Goal: Entertainment & Leisure: Consume media (video, audio)

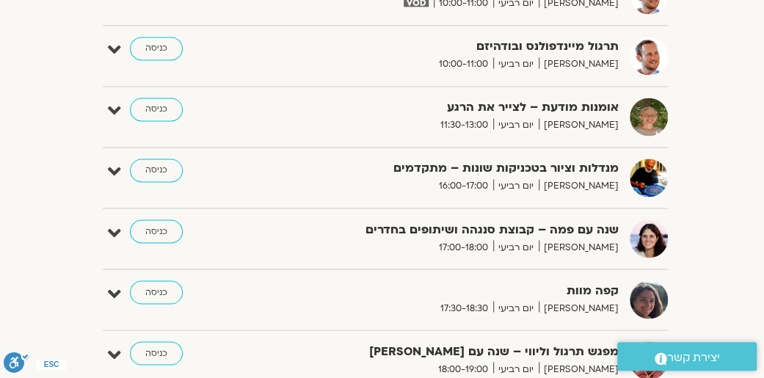
scroll to position [2274, -2]
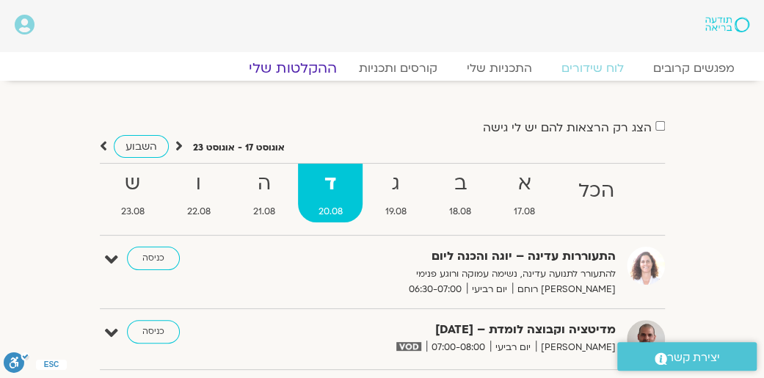
click at [279, 64] on link "ההקלטות שלי" at bounding box center [292, 68] width 123 height 18
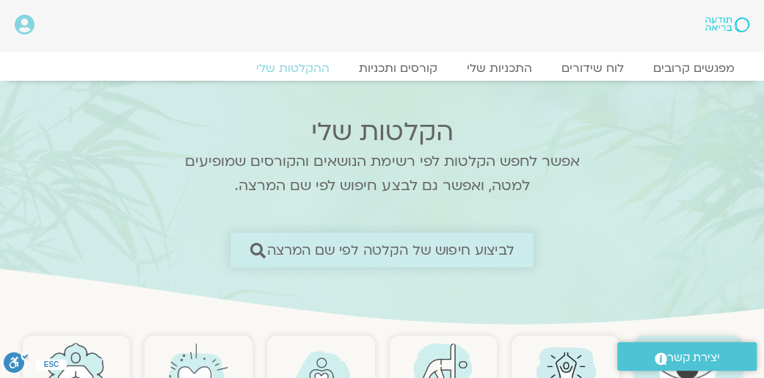
click at [483, 250] on span "לביצוע חיפוש של הקלטה לפי שם המרצה" at bounding box center [390, 249] width 247 height 15
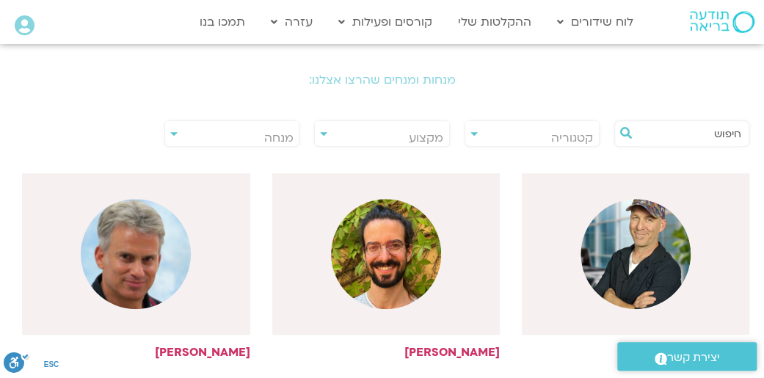
scroll to position [293, 0]
click at [676, 134] on input "text" at bounding box center [689, 133] width 104 height 25
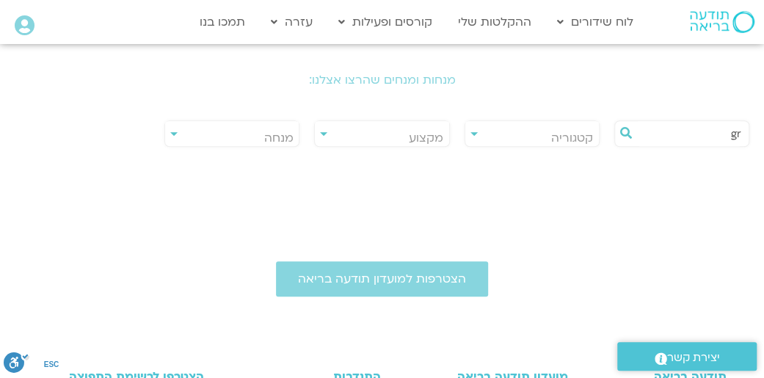
type input "g"
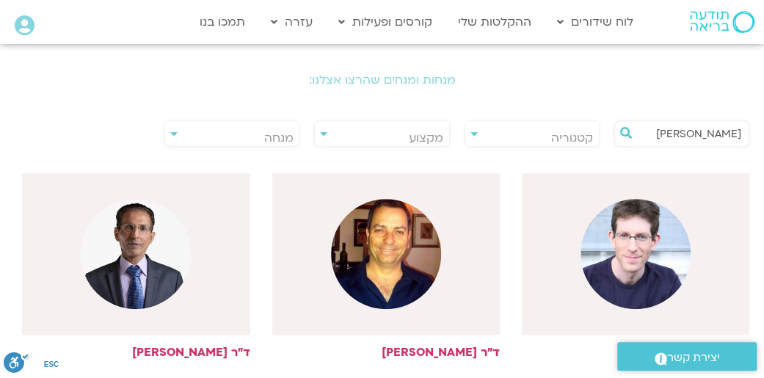
type input "ערן"
click at [630, 263] on img at bounding box center [635, 254] width 110 height 110
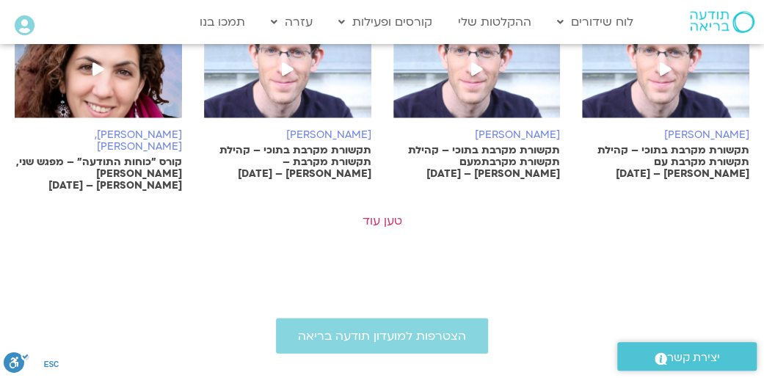
scroll to position [1100, 0]
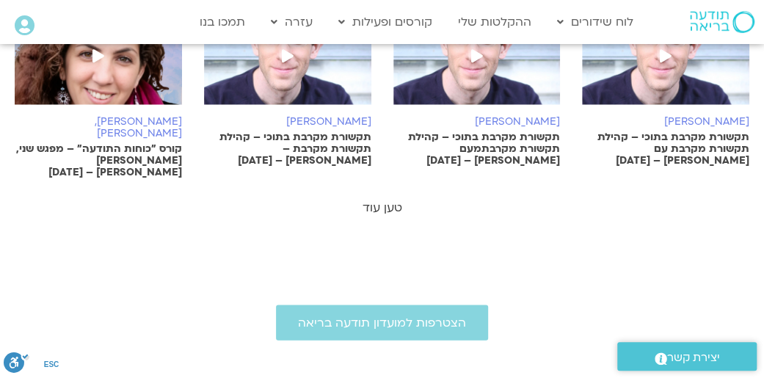
click at [371, 199] on link "טען עוד" at bounding box center [382, 207] width 40 height 16
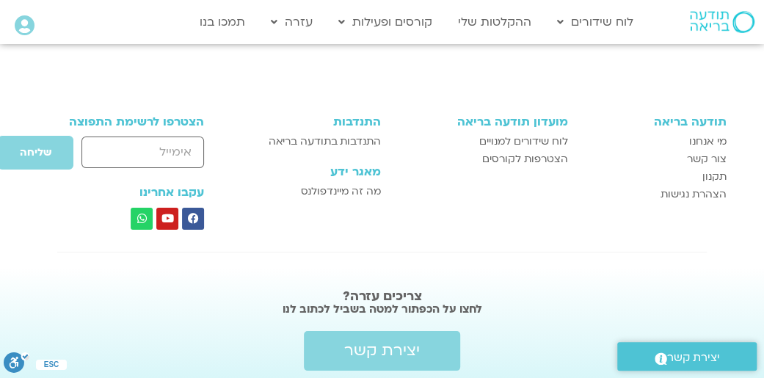
scroll to position [1765, 0]
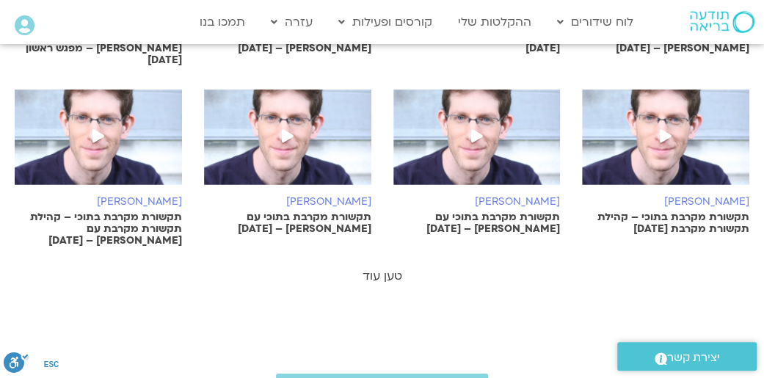
click at [375, 268] on link "טען עוד" at bounding box center [382, 276] width 40 height 16
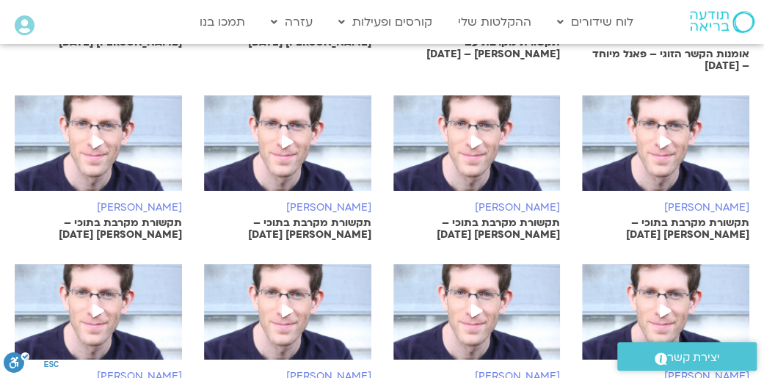
scroll to position [2425, 0]
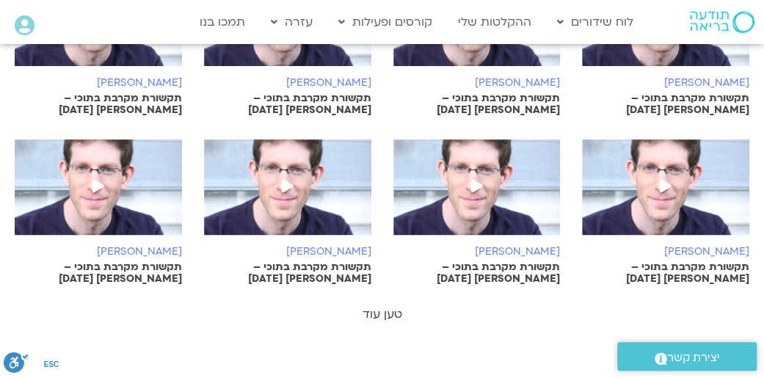
click at [370, 306] on link "טען עוד" at bounding box center [382, 314] width 40 height 16
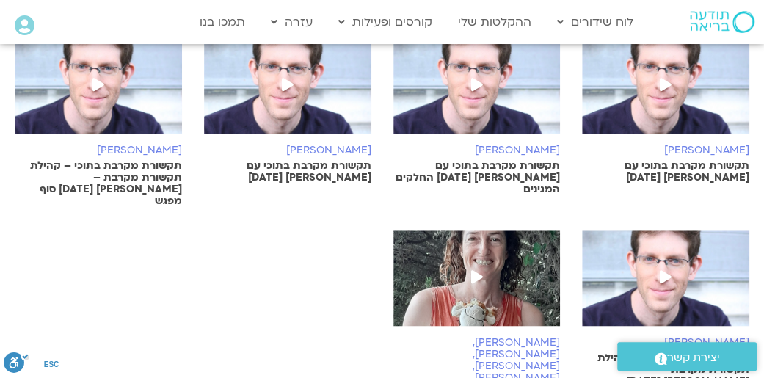
scroll to position [2718, 0]
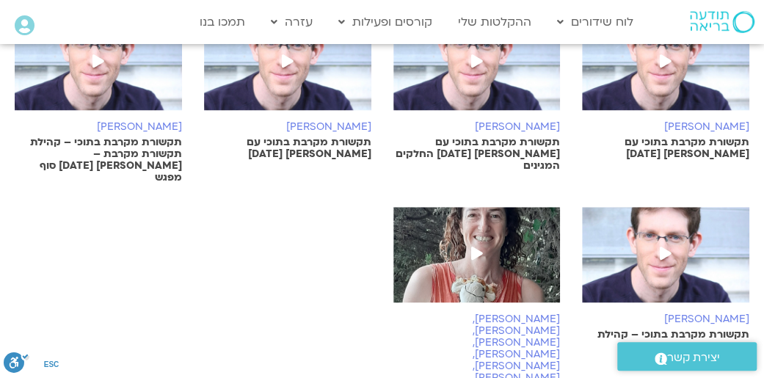
click at [664, 246] on icon at bounding box center [665, 252] width 12 height 13
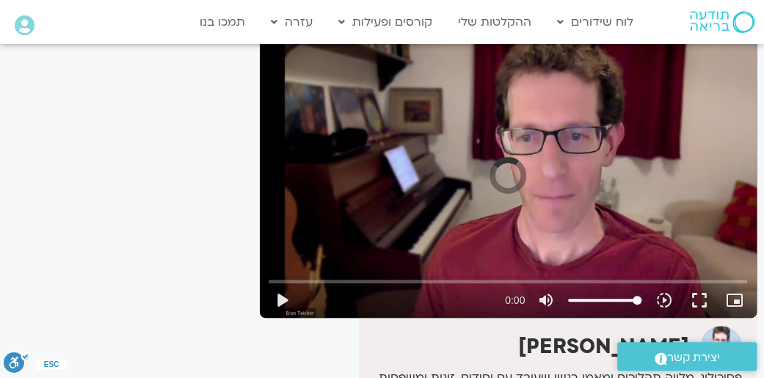
scroll to position [158, 0]
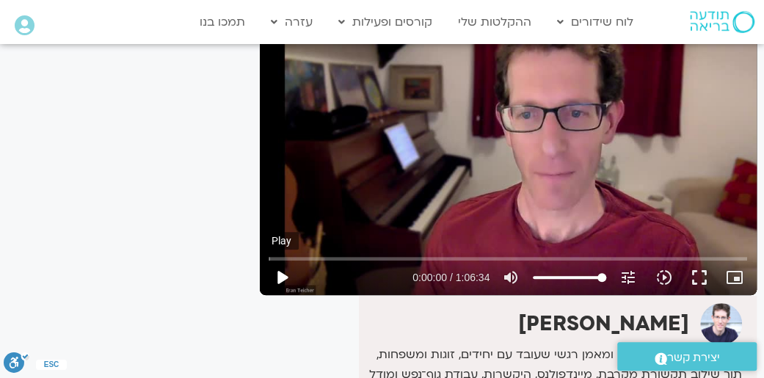
click at [275, 278] on button "play_arrow" at bounding box center [281, 277] width 35 height 35
click at [336, 257] on input "Seek" at bounding box center [507, 258] width 478 height 9
click at [311, 256] on input "Seek" at bounding box center [507, 258] width 478 height 9
click at [280, 274] on button "pause" at bounding box center [281, 277] width 35 height 35
click at [288, 279] on button "play_arrow" at bounding box center [281, 277] width 35 height 35
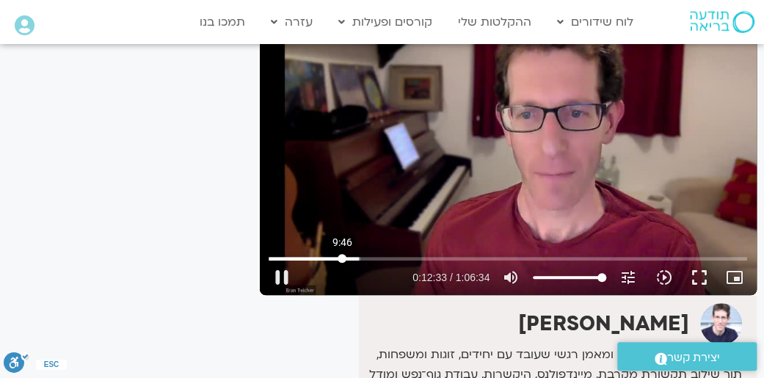
click at [342, 255] on input "Seek" at bounding box center [507, 258] width 478 height 9
click at [354, 259] on input "Seek" at bounding box center [507, 258] width 478 height 9
click at [388, 202] on div "Skip Ad 11:26 pause 0:11:50 / 1:06:34 volume_up Mute tune Resolution Auto 529p …" at bounding box center [508, 154] width 497 height 279
click at [386, 200] on div "Skip Ad 11:26 play_arrow 0:11:50 / 1:06:34 volume_up Mute tune Resolution Auto …" at bounding box center [508, 154] width 497 height 279
click at [509, 157] on div "Skip Ad 11:26 pause 0:12:56 / 1:06:34 volume_up Mute tune Resolution Auto 529p …" at bounding box center [508, 154] width 497 height 279
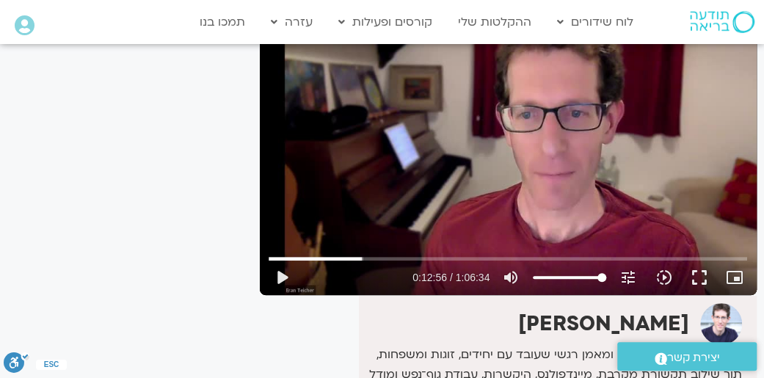
click at [488, 140] on div "Skip Ad 11:26 play_arrow 0:12:56 / 1:06:34 volume_up Mute tune Resolution Auto …" at bounding box center [508, 154] width 497 height 279
click at [371, 259] on input "Seek" at bounding box center [507, 258] width 478 height 9
click at [336, 221] on div "Skip Ad 13:43 pause 0:14:49 / 1:06:34 volume_up Mute tune Resolution Auto 529p …" at bounding box center [508, 154] width 497 height 279
click at [336, 221] on div "Skip Ad 13:43 play_arrow 0:14:49 / 1:06:34 volume_up Mute tune Resolution Auto …" at bounding box center [508, 154] width 497 height 279
click at [366, 223] on div "Skip Ad 9:52 pause 0:15:05 / 1:06:34 volume_up Mute tune Resolution Auto 529p s…" at bounding box center [508, 154] width 497 height 279
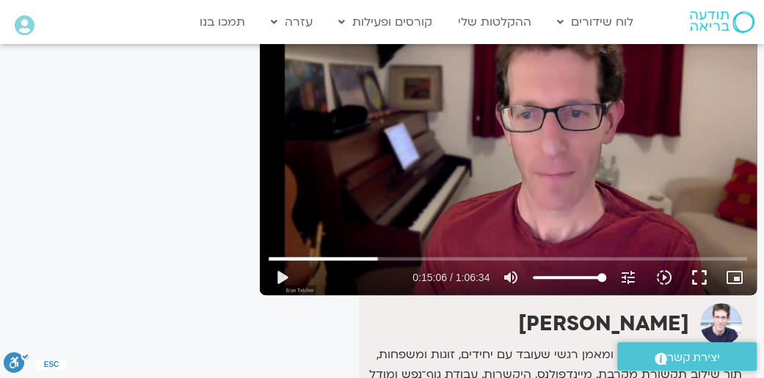
click at [367, 222] on div "Skip Ad 9:52 play_arrow 0:15:06 / 1:06:34 volume_up Mute tune Resolution Auto 5…" at bounding box center [508, 154] width 497 height 279
click at [367, 196] on div "Skip Ad 9:52 pause 0:15:10 / 1:06:34 volume_up Mute tune Resolution Auto 529p s…" at bounding box center [508, 154] width 497 height 279
click at [367, 195] on div "Skip Ad 9:52 play_arrow 0:15:10 / 1:06:34 volume_up Mute tune Resolution Auto 5…" at bounding box center [508, 154] width 497 height 279
click at [423, 144] on div "Skip Ad 9:52 pause 0:15:18 / 1:06:34 volume_up Mute tune Resolution Auto 529p s…" at bounding box center [508, 154] width 497 height 279
click at [422, 144] on div "Skip Ad 9:52 play_arrow 0:15:18 / 1:06:34 volume_up Mute tune Resolution Auto 5…" at bounding box center [508, 154] width 497 height 279
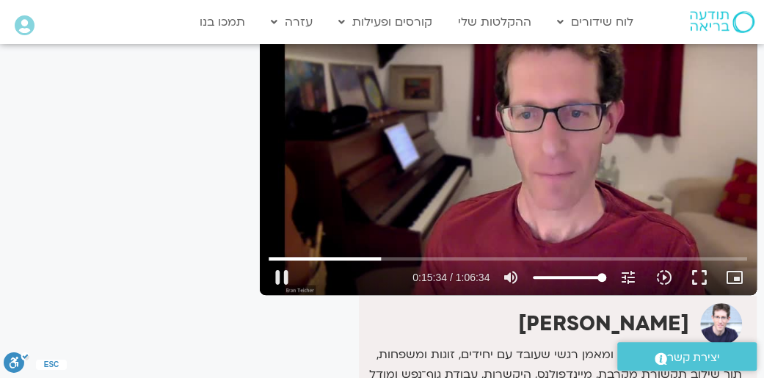
click at [411, 181] on div "Skip Ad 9:52 pause 0:15:34 / 1:06:34 volume_up Mute tune Resolution Auto 529p s…" at bounding box center [508, 154] width 497 height 279
click at [411, 181] on div "Skip Ad 9:52 play_arrow 0:15:34 / 1:06:34 volume_up Mute tune Resolution Auto 5…" at bounding box center [508, 154] width 497 height 279
click at [476, 113] on div "Skip Ad 9:52 pause 0:16:01 / 1:06:34 volume_up Mute tune Resolution Auto 529p s…" at bounding box center [508, 154] width 497 height 279
click at [471, 112] on div "Skip Ad 9:52 play_arrow 0:16:01 / 1:06:34 volume_up Mute tune Resolution Auto 5…" at bounding box center [508, 154] width 497 height 279
click at [389, 259] on input "Seek" at bounding box center [507, 258] width 478 height 9
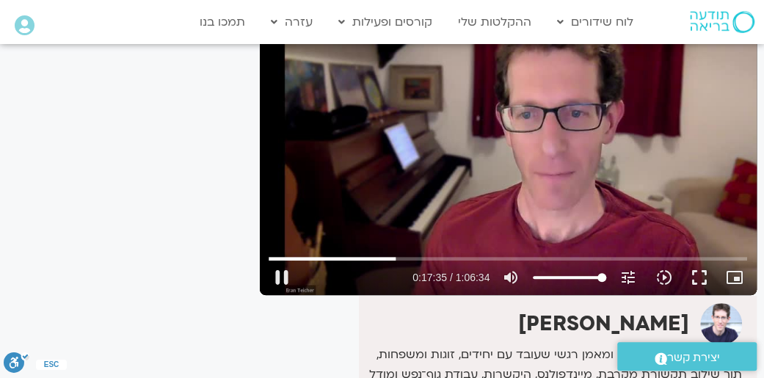
click at [405, 219] on div "Skip Ad 18:05 pause 0:17:35 / 1:06:34 volume_up Mute tune Resolution Auto 529p …" at bounding box center [508, 154] width 497 height 279
click at [491, 196] on div "Skip Ad 18:05 play_arrow 0:17:35 / 1:06:34 volume_up Mute tune Resolution Auto …" at bounding box center [508, 154] width 497 height 279
click at [480, 199] on div "Skip Ad 18:05 pause 0:17:38 / 1:06:34 volume_up Mute tune Resolution Auto 529p …" at bounding box center [508, 154] width 497 height 279
click at [480, 199] on div "Skip Ad 18:05 play_arrow 0:17:38 / 1:06:34 volume_up Mute tune Resolution Auto …" at bounding box center [508, 154] width 497 height 279
click at [486, 193] on div "Skip Ad 18:05 pause 0:17:41 / 1:06:34 volume_up Mute tune Resolution Auto 529p …" at bounding box center [508, 154] width 497 height 279
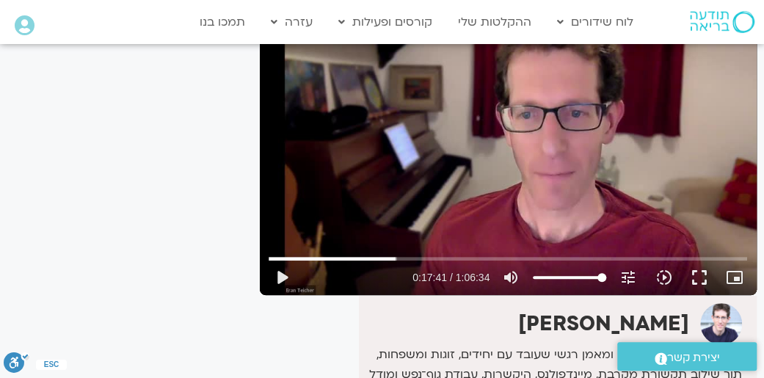
click at [487, 193] on div "Skip Ad 18:05 play_arrow 0:17:41 / 1:06:34 volume_up Mute tune Resolution Auto …" at bounding box center [508, 154] width 497 height 279
click at [485, 198] on div "Skip Ad 18:05 pause 0:17:47 / 1:06:34 volume_up Mute tune Resolution Auto 529p …" at bounding box center [508, 154] width 497 height 279
click at [486, 199] on div "Skip Ad 18:05 play_arrow 0:17:48 / 1:06:34 volume_up Mute tune Resolution Auto …" at bounding box center [508, 154] width 497 height 279
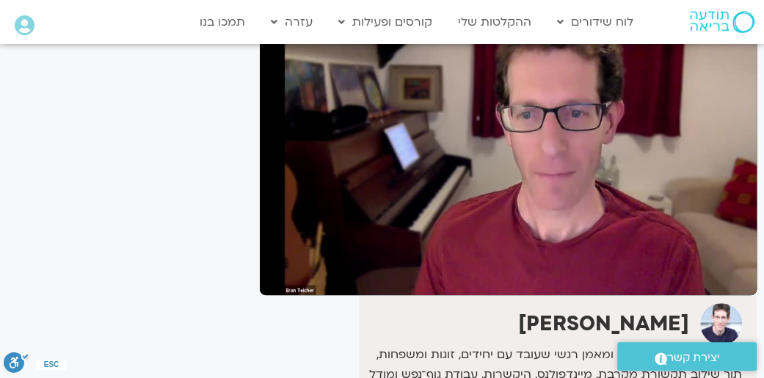
click at [484, 201] on div "Skip Ad 18:05 pause 0:17:57 / 1:06:34 volume_up Mute tune Resolution Auto 529p …" at bounding box center [508, 154] width 497 height 279
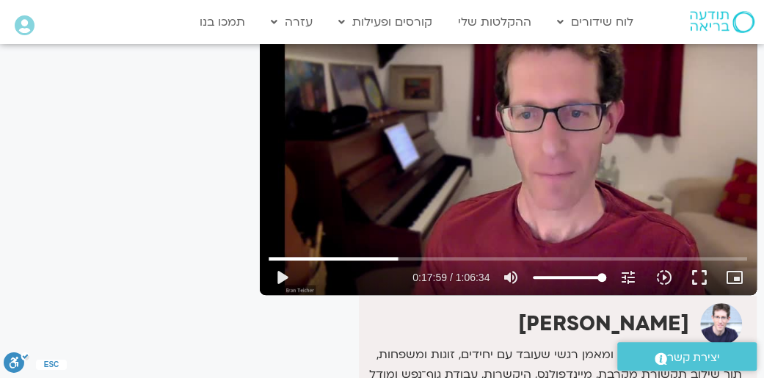
click at [484, 202] on div "Skip Ad 18:05 play_arrow 0:17:59 / 1:06:34 volume_up Mute tune Resolution Auto …" at bounding box center [508, 154] width 497 height 279
click at [464, 194] on div "Skip Ad 18:05 pause 0:18:03 / 1:06:34 volume_up Mute tune Resolution Auto 529p …" at bounding box center [508, 154] width 497 height 279
click at [458, 196] on div "Skip Ad 18:05 play_arrow 0:18:04 / 1:06:34 volume_up Mute tune Resolution Auto …" at bounding box center [508, 154] width 497 height 279
click at [458, 188] on div "Skip Ad 18:05 pause 0:18:38 / 1:06:34 volume_up Mute tune Resolution Auto 529p …" at bounding box center [508, 154] width 497 height 279
click at [455, 188] on div "Skip Ad 18:05 play_arrow 0:18:38 / 1:06:34 volume_up Mute tune Resolution Auto …" at bounding box center [508, 154] width 497 height 279
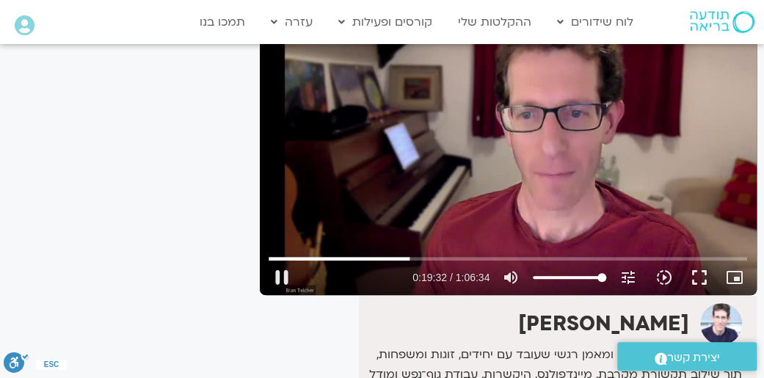
click at [453, 115] on div "Skip Ad 18:05 pause 0:19:32 / 1:06:34 volume_up Mute tune Resolution Auto 529p …" at bounding box center [508, 154] width 497 height 279
click at [453, 119] on div "Skip Ad 18:05 play_arrow 0:19:32 / 1:06:34 volume_up Mute tune Resolution Auto …" at bounding box center [508, 154] width 497 height 279
click at [466, 105] on div "Skip Ad 18:05 pause 0:19:53 / 1:06:34 volume_up Mute tune Resolution Auto 529p …" at bounding box center [508, 154] width 497 height 279
click at [466, 108] on div "Skip Ad 18:05 play_arrow 0:19:53 / 1:06:34 volume_up Mute tune Resolution Auto …" at bounding box center [508, 154] width 497 height 279
click at [415, 128] on div "Skip Ad 18:05 pause 0:20:29 / 1:06:34 volume_up Mute tune Resolution Auto 529p …" at bounding box center [508, 154] width 497 height 279
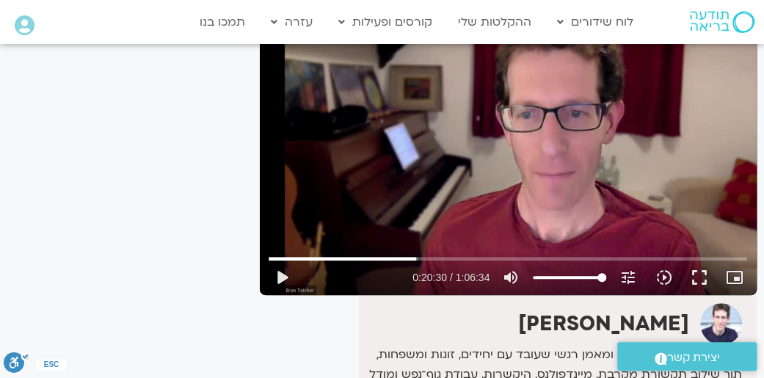
click at [406, 137] on div "Skip Ad 18:05 play_arrow 0:20:30 / 1:06:34 volume_up Mute tune Resolution Auto …" at bounding box center [508, 154] width 497 height 279
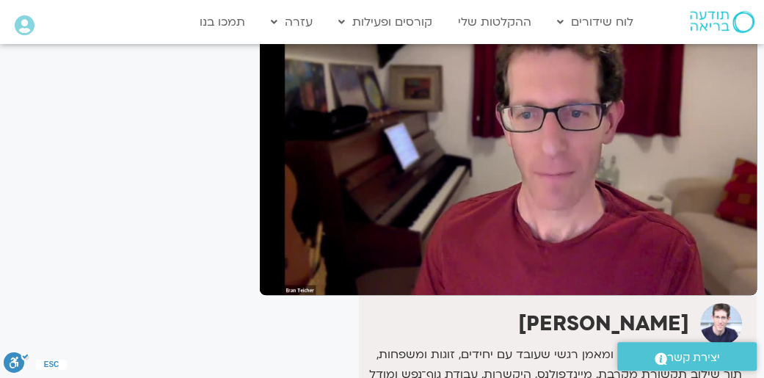
click at [406, 137] on div "Skip Ad 18:05 pause 0:20:30 / 1:06:34 volume_up Mute tune Resolution Auto 529p …" at bounding box center [508, 154] width 497 height 279
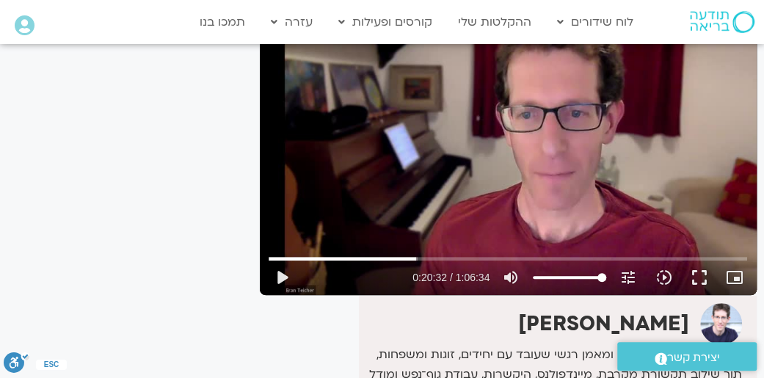
click at [406, 140] on div "Skip Ad 18:05 play_arrow 0:20:32 / 1:06:34 volume_up Mute tune Resolution Auto …" at bounding box center [508, 154] width 497 height 279
click at [447, 136] on div "Skip Ad 18:05 pause 0:20:40 / 1:06:34 volume_up Mute tune Resolution Auto 529p …" at bounding box center [508, 154] width 497 height 279
click at [447, 137] on div "Skip Ad 18:05 play_arrow 0:20:40 / 1:06:34 volume_up Mute tune Resolution Auto …" at bounding box center [508, 154] width 497 height 279
click at [324, 106] on div "Skip Ad 18:05 pause 0:21:30 / 1:06:34 volume_up Mute tune Resolution Auto 529p …" at bounding box center [508, 154] width 497 height 279
click at [339, 103] on div "Skip Ad 18:05 play_arrow 0:21:30 / 1:06:34 volume_up Mute tune Resolution Auto …" at bounding box center [508, 154] width 497 height 279
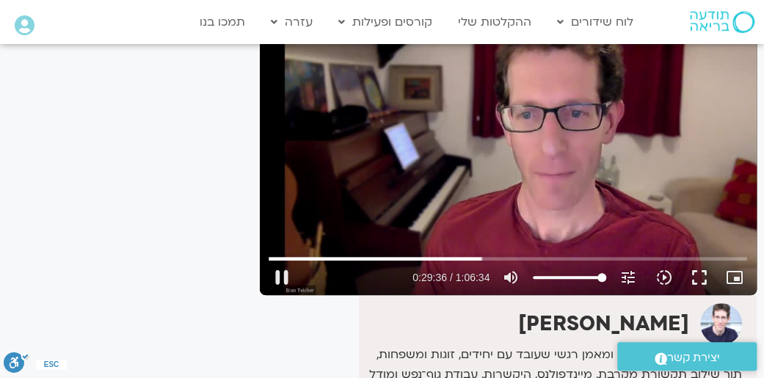
drag, startPoint x: 282, startPoint y: 281, endPoint x: 301, endPoint y: 237, distance: 48.3
click at [285, 279] on button "pause" at bounding box center [281, 277] width 35 height 35
click at [275, 274] on button "play_arrow" at bounding box center [281, 277] width 35 height 35
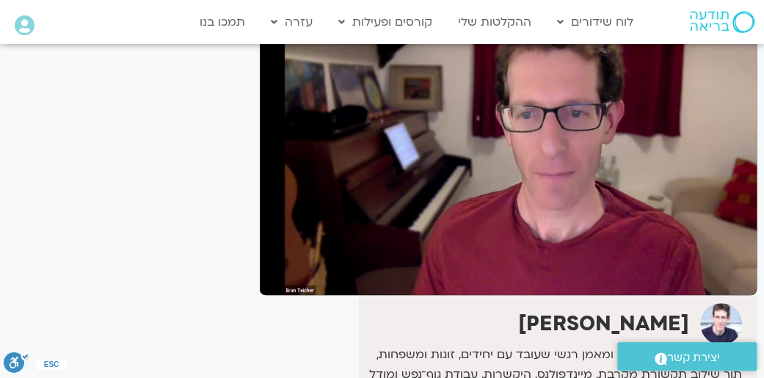
click at [449, 158] on div "Skip Ad 19:58 pause 0:50:13 / 1:06:34 volume_up Mute tune Resolution Auto 529p …" at bounding box center [508, 154] width 497 height 279
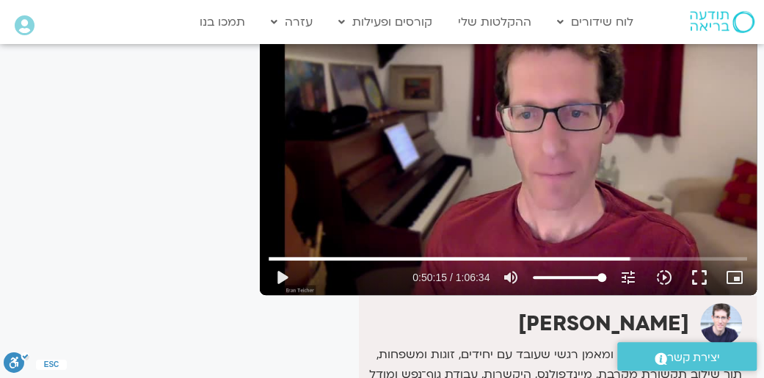
click at [447, 165] on div "Skip Ad 19:58 play_arrow 0:50:15 / 1:06:34 volume_up Mute tune Resolution Auto …" at bounding box center [508, 154] width 497 height 279
click at [283, 279] on button "pause" at bounding box center [281, 277] width 35 height 35
click at [643, 259] on input "Seek" at bounding box center [507, 258] width 478 height 9
click at [642, 222] on div "Skip Ad 52:26 play_arrow 0:52:34 / 1:06:34 volume_up Mute tune Resolution Auto …" at bounding box center [508, 154] width 497 height 279
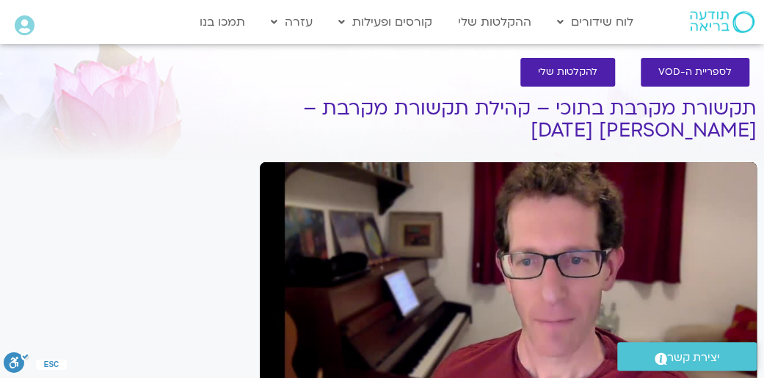
scroll to position [85, 0]
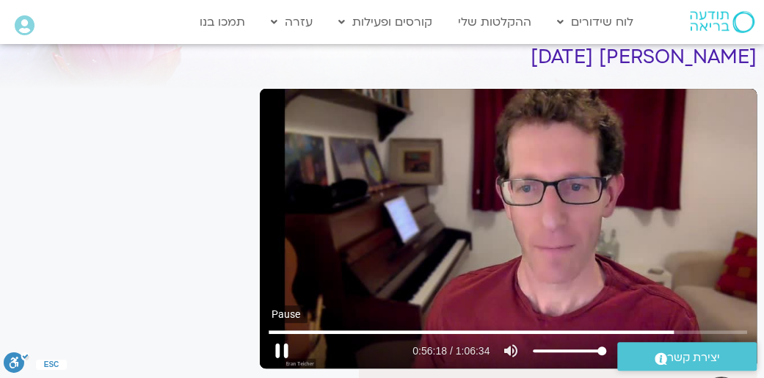
click at [280, 356] on button "pause" at bounding box center [281, 350] width 35 height 35
type input "3378.501803"
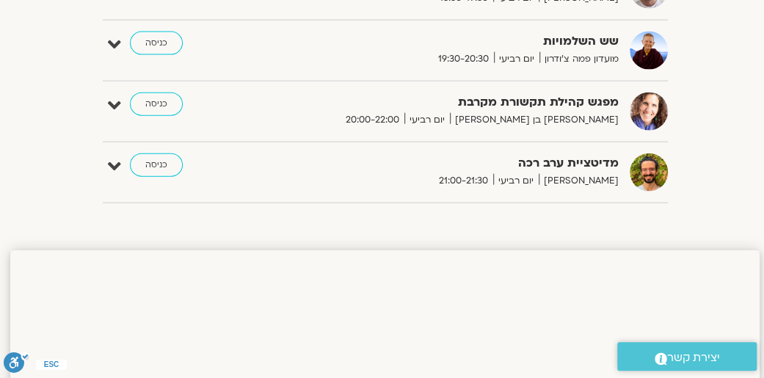
scroll to position [1320, -2]
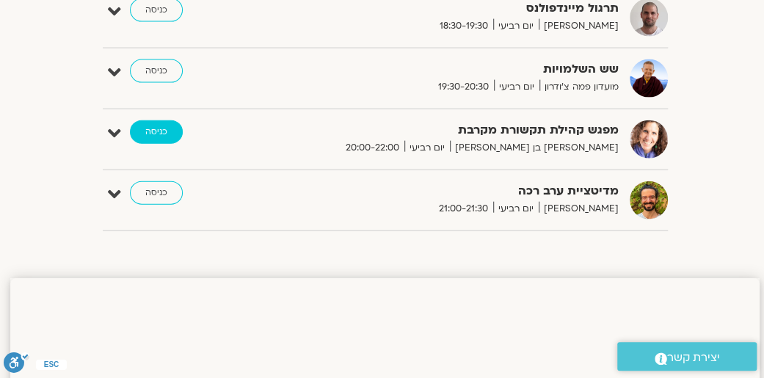
click at [167, 130] on link "כניסה" at bounding box center [156, 131] width 53 height 23
